Goal: Use online tool/utility: Use online tool/utility

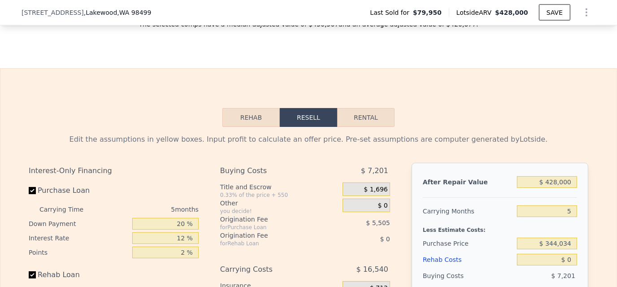
scroll to position [1252, 0]
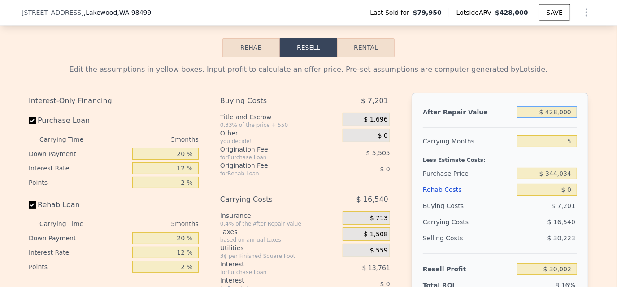
click at [547, 118] on input "$ 428,000" at bounding box center [547, 112] width 60 height 12
drag, startPoint x: 543, startPoint y: 123, endPoint x: 574, endPoint y: 123, distance: 31.4
click at [574, 123] on div "After Repair Value $ 428,000 Carrying Months 5 Less Estimate Costs: Purchase Pr…" at bounding box center [500, 217] width 177 height 249
type input "$ 420"
type input "-$ 367,223"
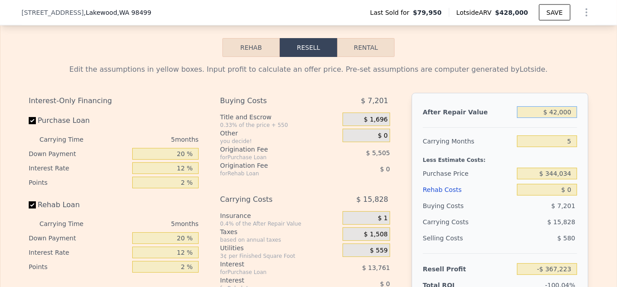
type input "$ 420,000"
type input "$ 22,569"
type input "$ 420,000"
drag, startPoint x: 563, startPoint y: 153, endPoint x: 583, endPoint y: 153, distance: 20.2
click at [583, 153] on div "After Repair Value $ 420,000 Carrying Months 5 Less Estimate Costs: Purchase Pr…" at bounding box center [500, 217] width 177 height 249
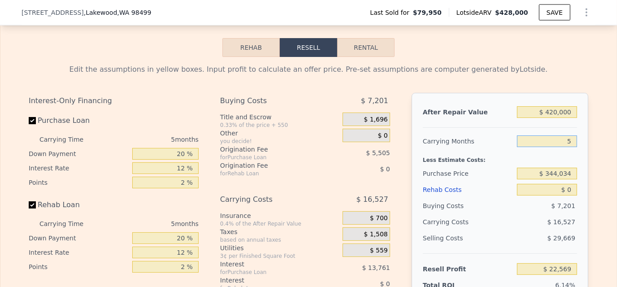
type input "3"
type input "$ 29,180"
type input "3"
click at [517, 166] on div "Less Estimate Costs:" at bounding box center [500, 157] width 154 height 16
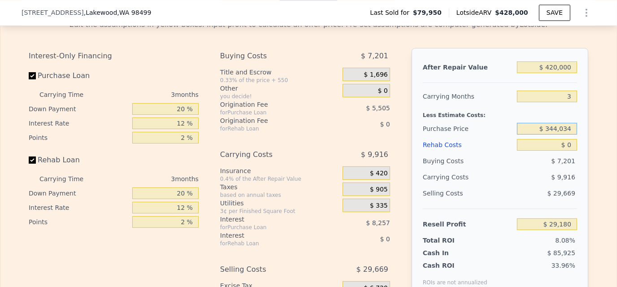
drag, startPoint x: 541, startPoint y: 140, endPoint x: 589, endPoint y: 135, distance: 48.3
click at [589, 135] on div "Edit the assumptions in yellow boxes. Input profit to calculate an offer price.…" at bounding box center [309, 179] width 574 height 334
type input "$ 335,000"
click at [556, 151] on input "$ 0" at bounding box center [547, 145] width 60 height 12
type input "$ 38,605"
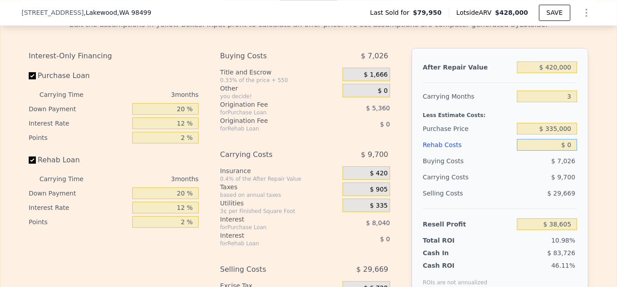
drag, startPoint x: 556, startPoint y: 156, endPoint x: 573, endPoint y: 156, distance: 16.6
click at [573, 151] on input "$ 0" at bounding box center [547, 145] width 60 height 12
type input "$ 25"
type input "$ 38,580"
type input "$ 250"
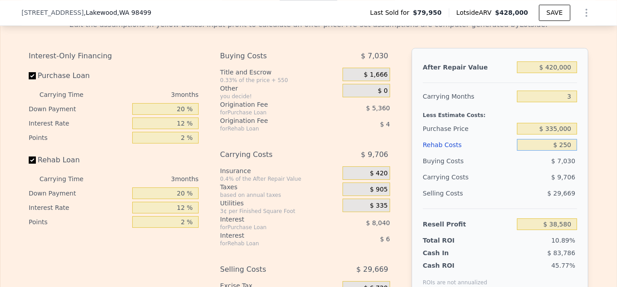
type input "$ 38,345"
type input "$ 2"
type input "$ 38,603"
type input "$ 20"
type input "$ 38,585"
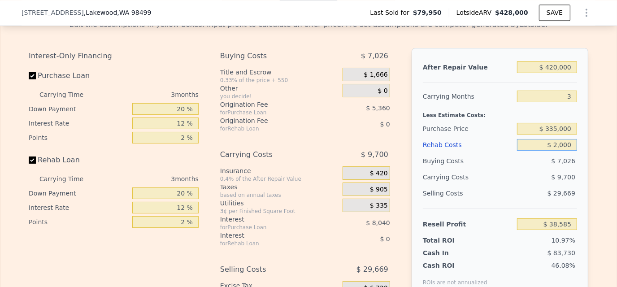
type input "$ 20,000"
type input "$ 17,805"
type input "$ 20,000"
click at [552, 73] on input "$ 420,000" at bounding box center [547, 67] width 60 height 12
type input "$ 40,000"
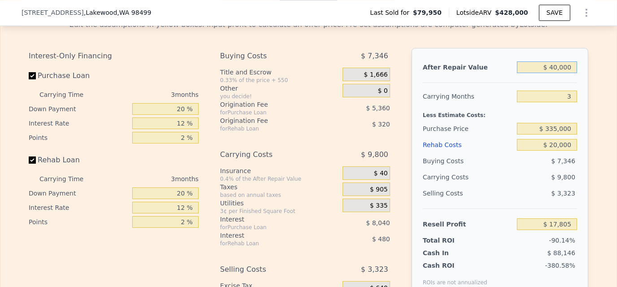
type input "-$ 335,469"
type input "$ 430,000"
type input "$ 27,102"
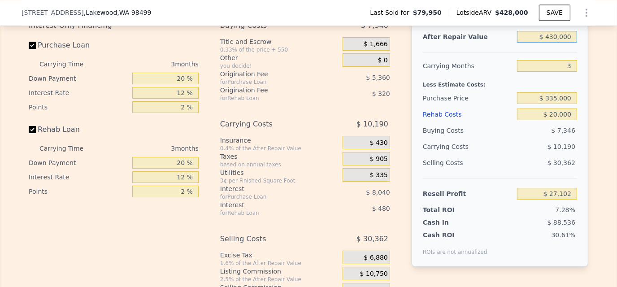
scroll to position [1342, 0]
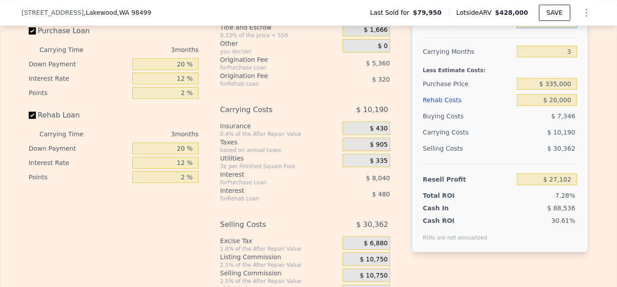
type input "$ 430,000"
drag, startPoint x: 170, startPoint y: 159, endPoint x: 260, endPoint y: 156, distance: 90.2
click at [260, 156] on div "Interest-Only Financing Purchase Loan Carrying Time 3 months Down Payment 20 % …" at bounding box center [309, 152] width 560 height 298
type input "10 %"
type input "$ 27,002"
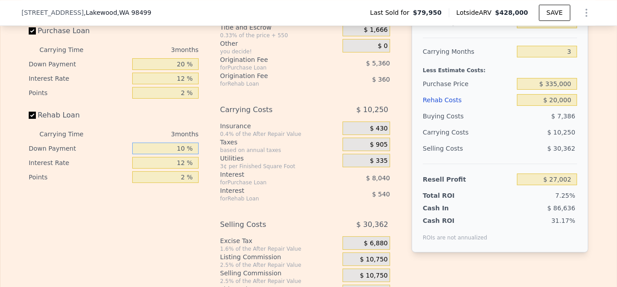
type input "10 %"
drag, startPoint x: 173, startPoint y: 177, endPoint x: 202, endPoint y: 174, distance: 29.3
click at [202, 174] on div "Interest-Only Financing Purchase Loan Carrying Time 3 months Down Payment 20 % …" at bounding box center [117, 152] width 177 height 298
type input "10 %"
type input "$ 27,092"
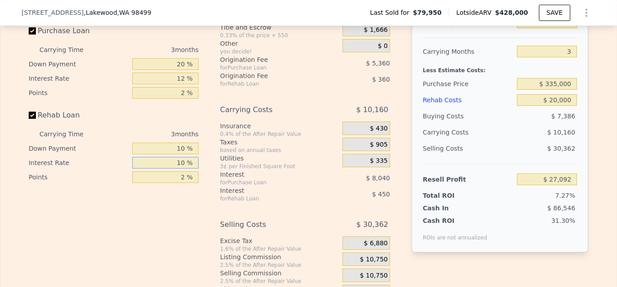
type input "10 %"
click at [178, 70] on input "20 %" at bounding box center [165, 64] width 66 height 12
drag, startPoint x: 178, startPoint y: 78, endPoint x: 183, endPoint y: 78, distance: 5.8
click at [183, 70] on input "20 %" at bounding box center [165, 64] width 66 height 12
type input "10 %"
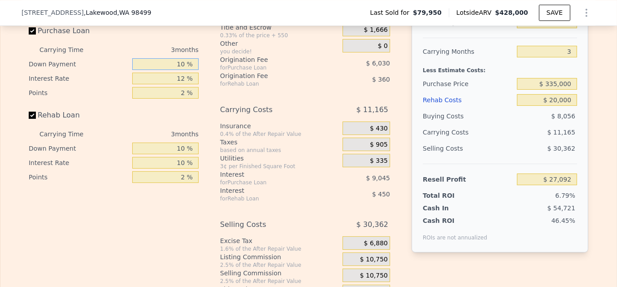
type input "$ 25,417"
type input "10 %"
drag, startPoint x: 177, startPoint y: 89, endPoint x: 194, endPoint y: 89, distance: 17.1
click at [194, 84] on input "12 %" at bounding box center [165, 79] width 66 height 12
type input "10 %"
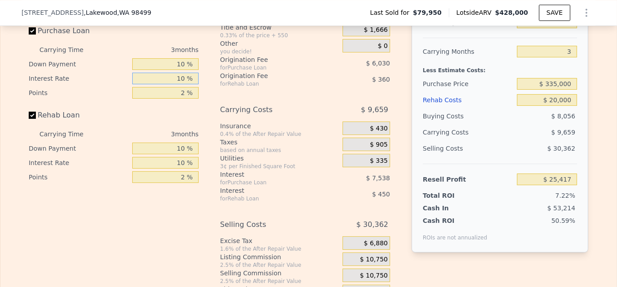
type input "$ 26,923"
type input "10 %"
drag, startPoint x: 179, startPoint y: 188, endPoint x: 195, endPoint y: 189, distance: 15.8
click at [195, 183] on input "2 %" at bounding box center [165, 177] width 66 height 12
type input "1. %"
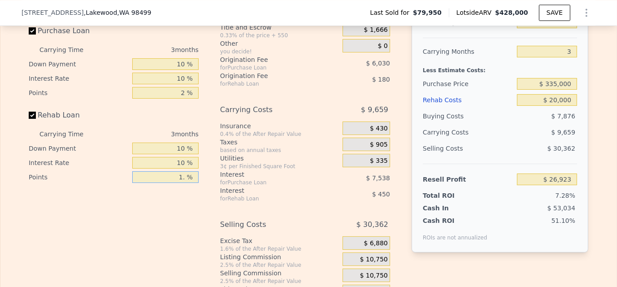
type input "$ 27,103"
type input "1.5 %"
type input "$ 27,013"
type input "1.5 %"
drag, startPoint x: 177, startPoint y: 104, endPoint x: 204, endPoint y: 105, distance: 26.5
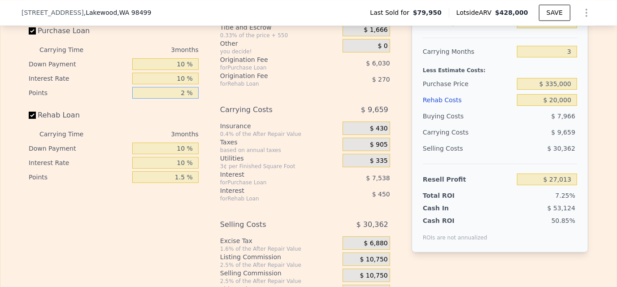
click at [204, 105] on div "Interest-Only Financing Purchase Loan Carrying Time 3 months Down Payment 10 % …" at bounding box center [309, 152] width 560 height 298
type input "1. %"
type input "$ 30,028"
type input "1.5 %"
type input "$ 28,520"
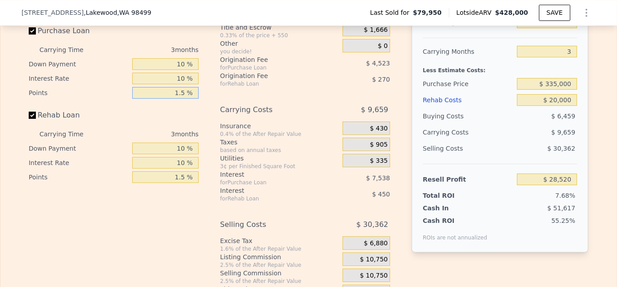
type input "1.5 %"
click at [187, 124] on div "Rehab Loan" at bounding box center [114, 117] width 170 height 20
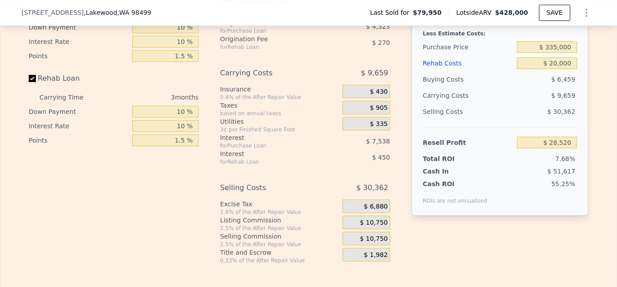
scroll to position [1477, 0]
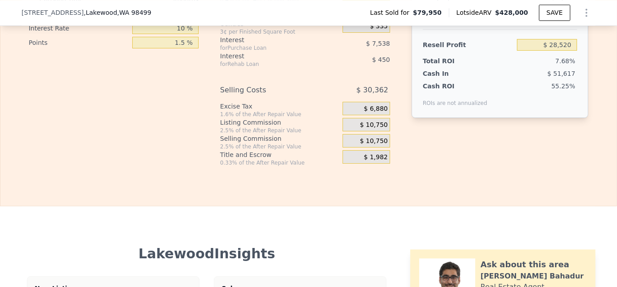
click at [370, 145] on span "$ 10,750" at bounding box center [374, 141] width 28 height 8
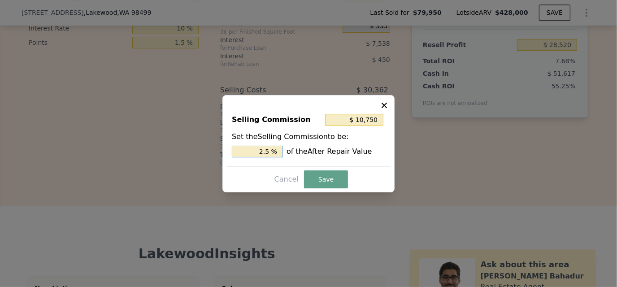
drag, startPoint x: 256, startPoint y: 153, endPoint x: 289, endPoint y: 153, distance: 33.6
click at [289, 153] on div "2.5 % of the After Repair Value" at bounding box center [308, 152] width 153 height 12
type input "$ 4,300"
type input "1. %"
type input "$ 6,450"
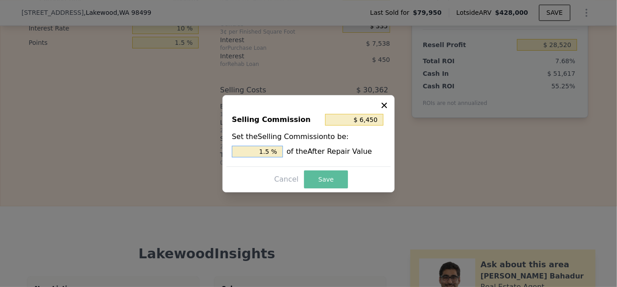
type input "1.5 %"
click at [328, 177] on button "Save" at bounding box center [326, 179] width 44 height 18
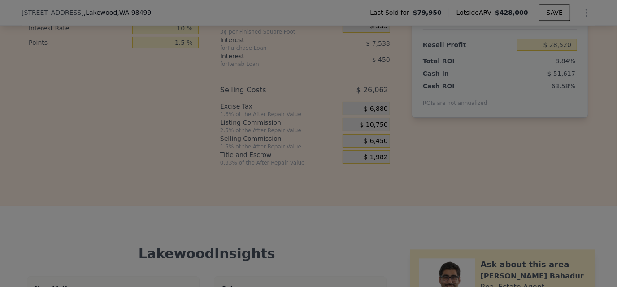
type input "$ 32,820"
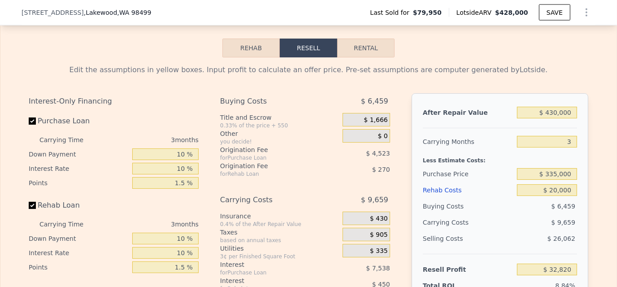
scroll to position [1208, 0]
